Goal: Find specific page/section: Find specific page/section

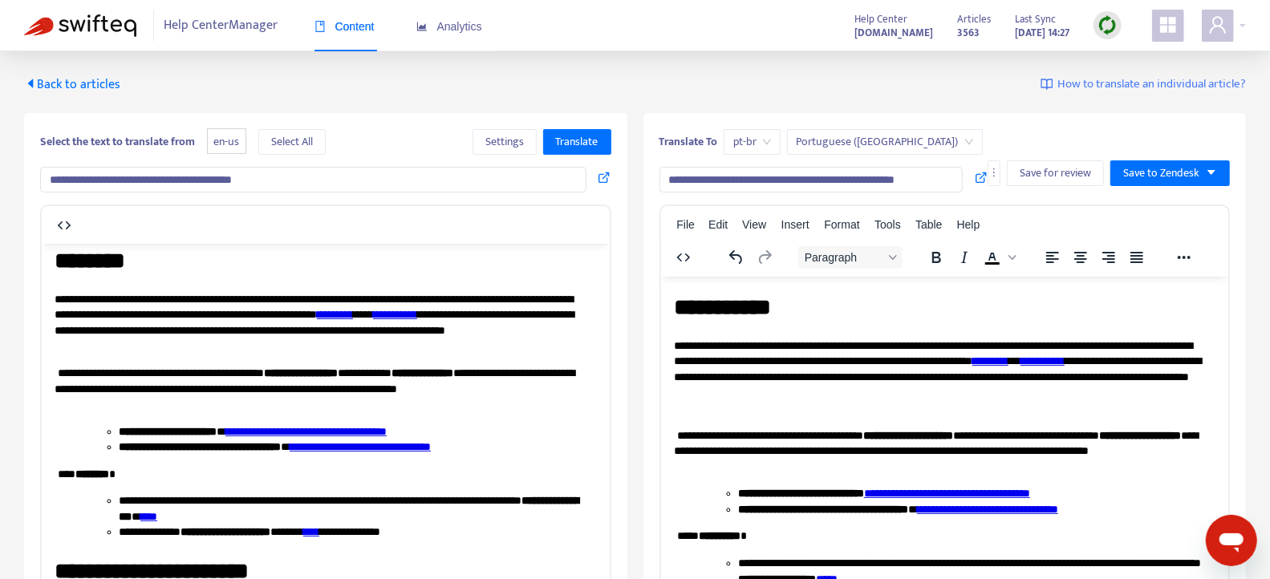
click at [91, 86] on span "Back to articles" at bounding box center [72, 85] width 96 height 22
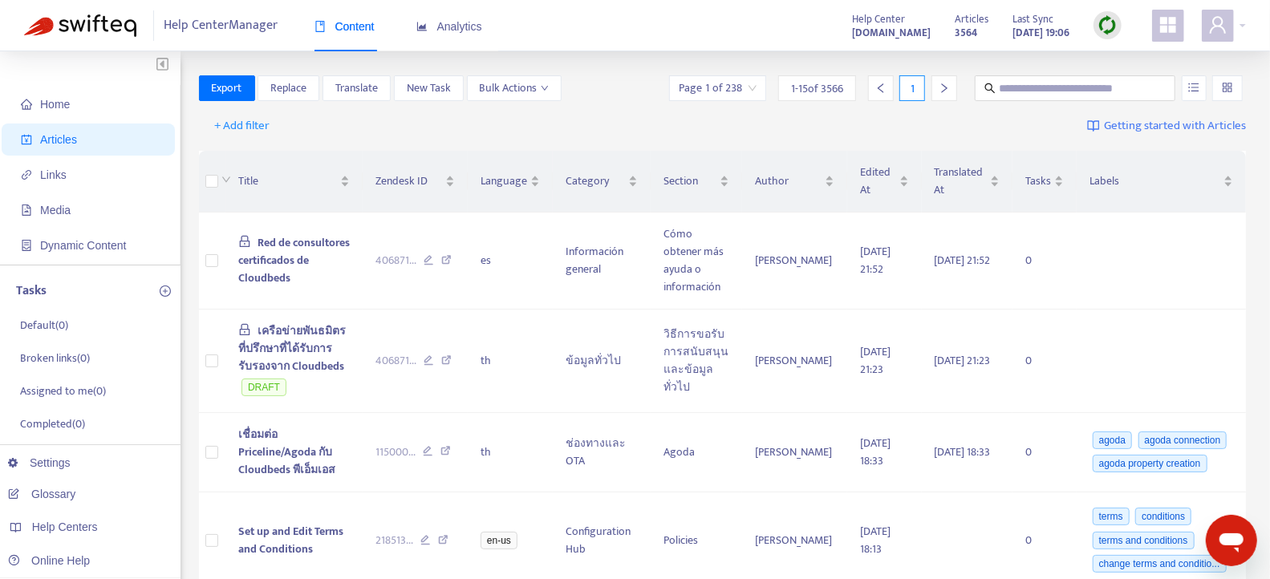
click at [1102, 26] on img at bounding box center [1108, 25] width 20 height 20
click at [1133, 57] on link "Quick Sync" at bounding box center [1141, 58] width 68 height 18
